Goal: Find specific page/section: Find specific page/section

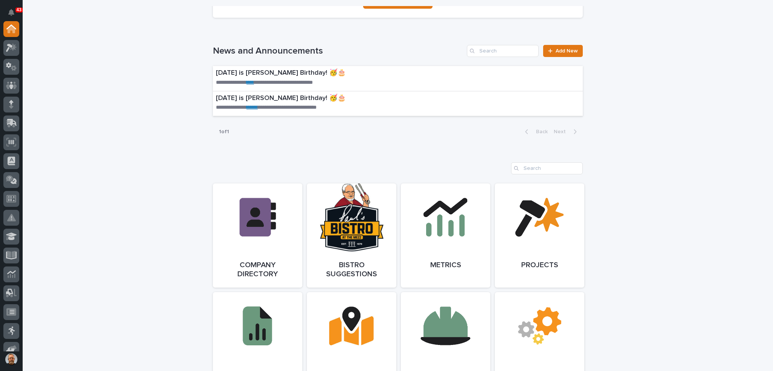
scroll to position [566, 0]
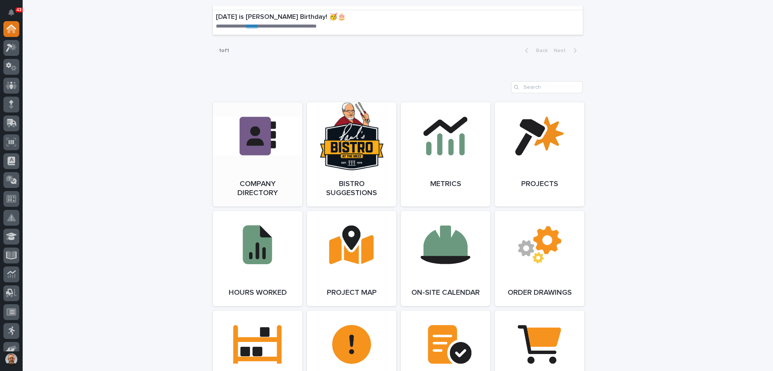
click at [255, 138] on link "Open Link" at bounding box center [257, 154] width 89 height 104
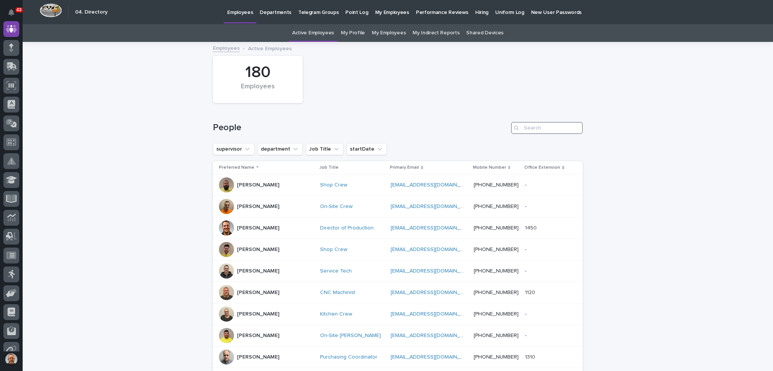
click at [532, 129] on input "Search" at bounding box center [547, 128] width 72 height 12
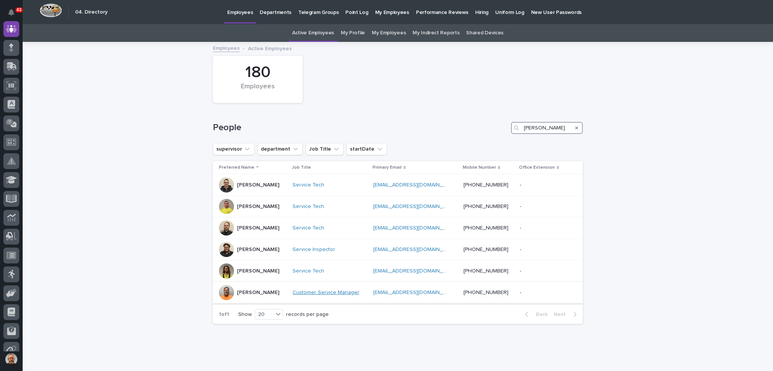
type input "tod"
click at [303, 291] on link "Customer Service Manager" at bounding box center [325, 292] width 67 height 6
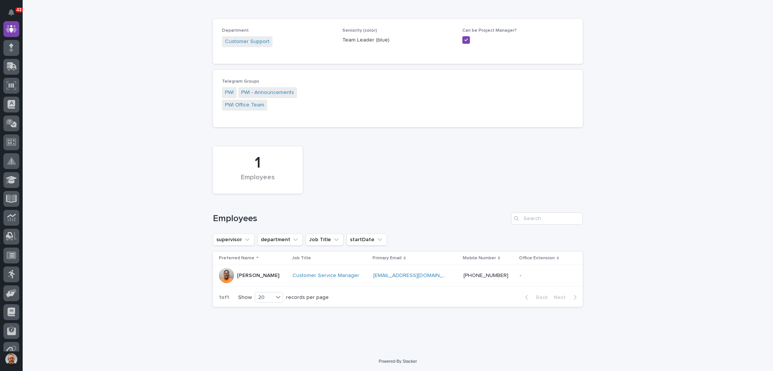
scroll to position [61, 0]
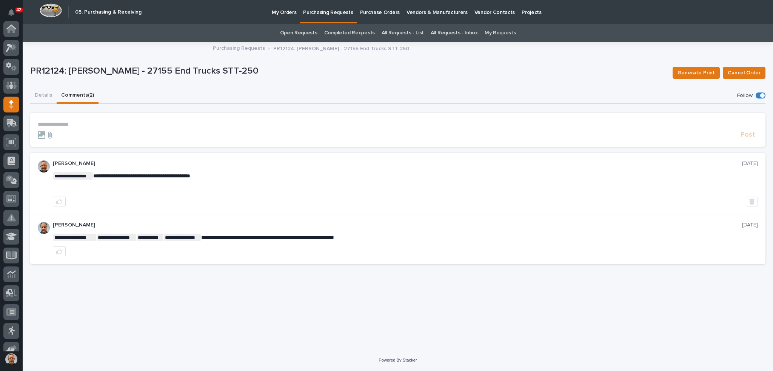
scroll to position [75, 0]
